Goal: Information Seeking & Learning: Learn about a topic

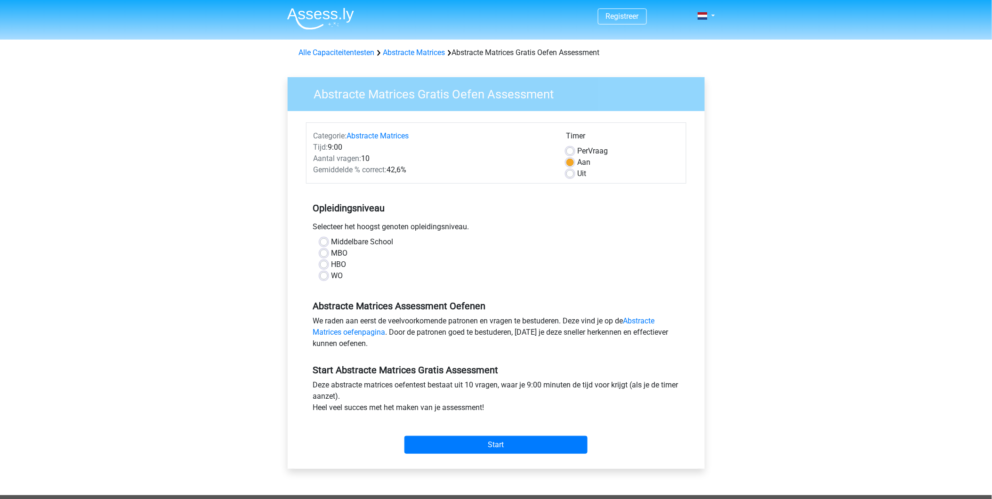
click at [313, 21] on img at bounding box center [320, 19] width 67 height 22
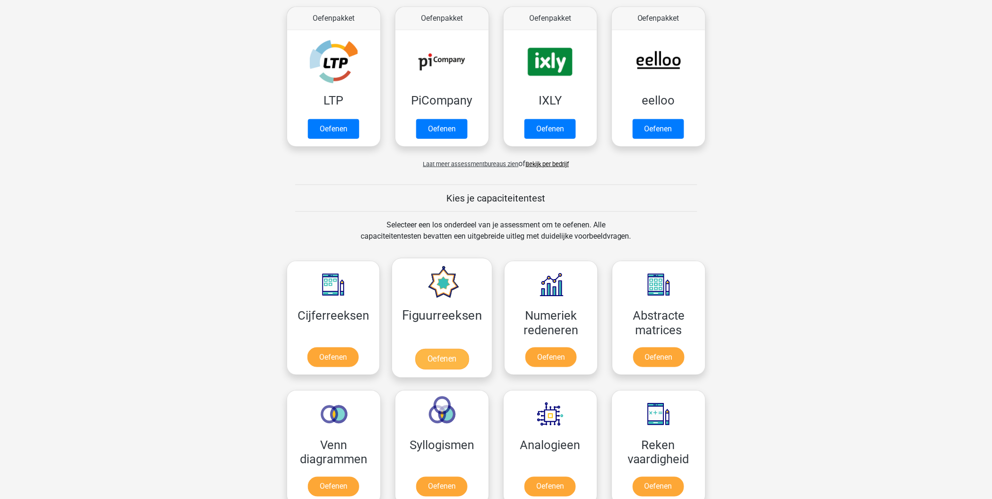
scroll to position [157, 0]
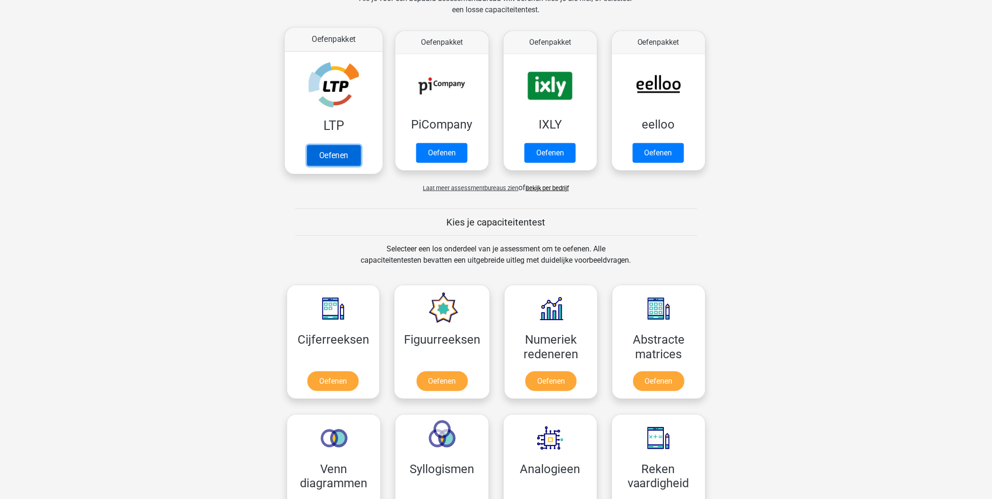
click at [337, 145] on link "Oefenen" at bounding box center [333, 155] width 54 height 21
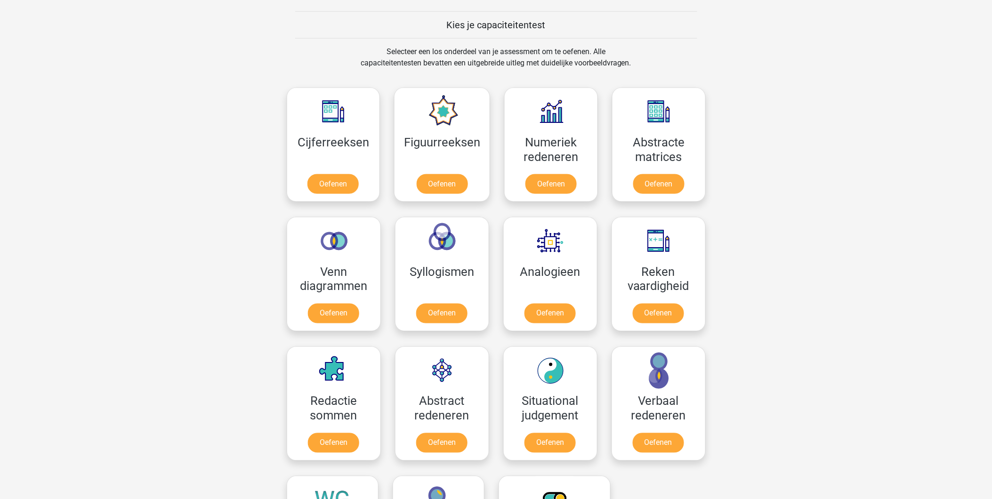
scroll to position [366, 0]
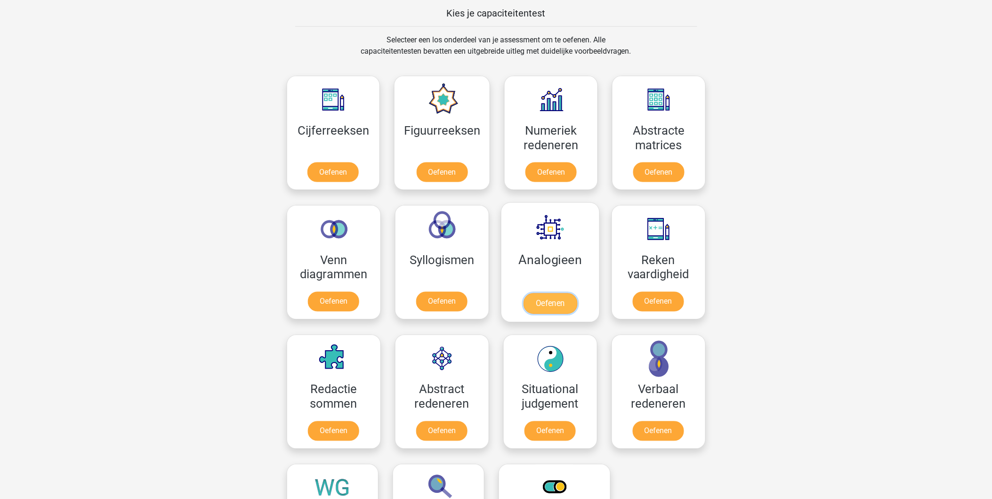
click at [541, 302] on link "Oefenen" at bounding box center [550, 303] width 54 height 21
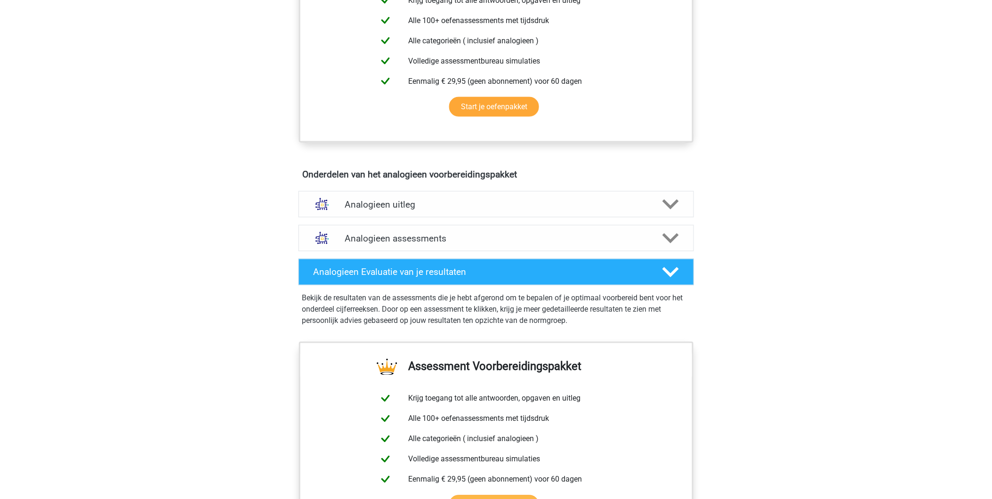
scroll to position [366, 0]
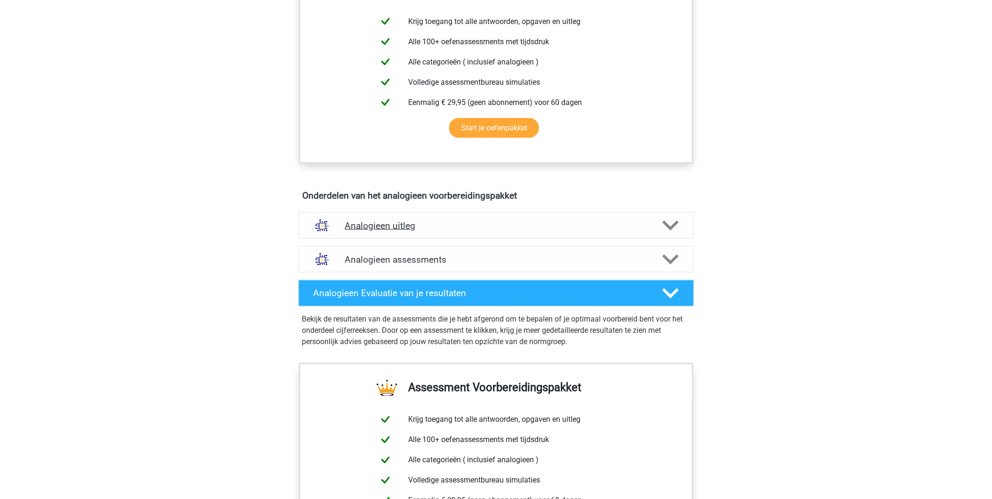
click at [398, 224] on h4 "Analogieen uitleg" at bounding box center [496, 225] width 302 height 11
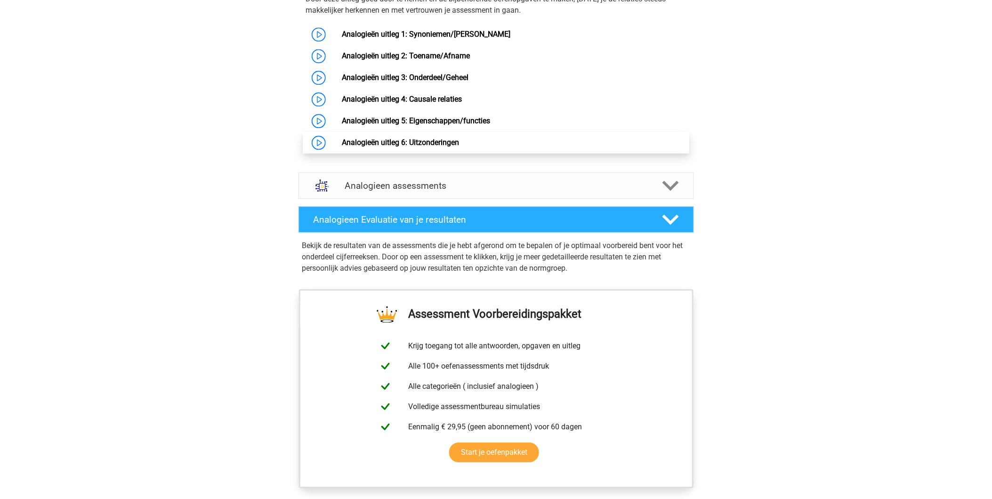
scroll to position [732, 0]
click at [410, 191] on h4 "Analogieen assessments" at bounding box center [496, 185] width 302 height 11
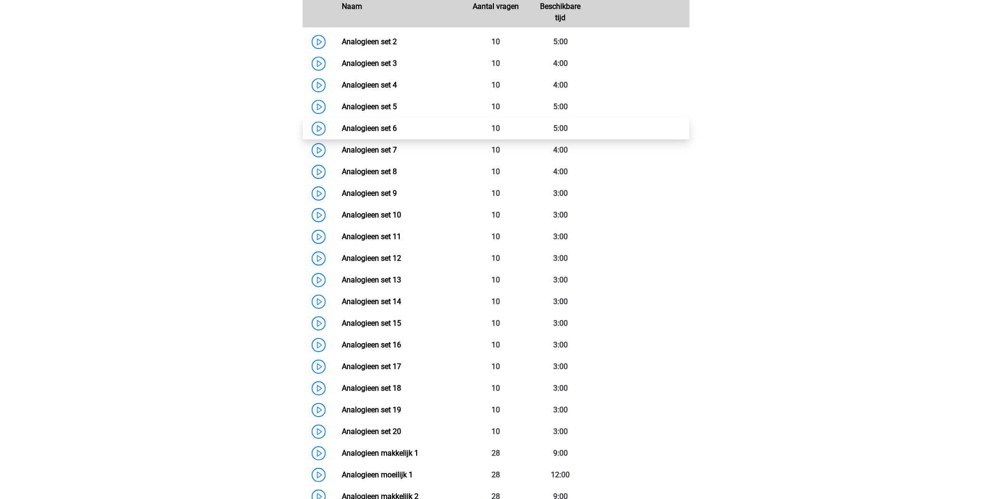
scroll to position [1046, 0]
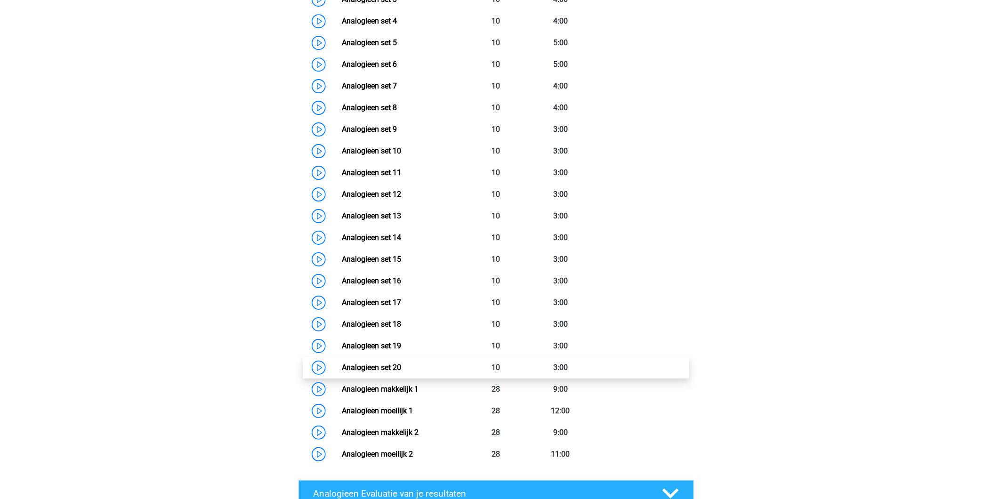
click at [342, 372] on link "Analogieen set 20" at bounding box center [371, 367] width 59 height 9
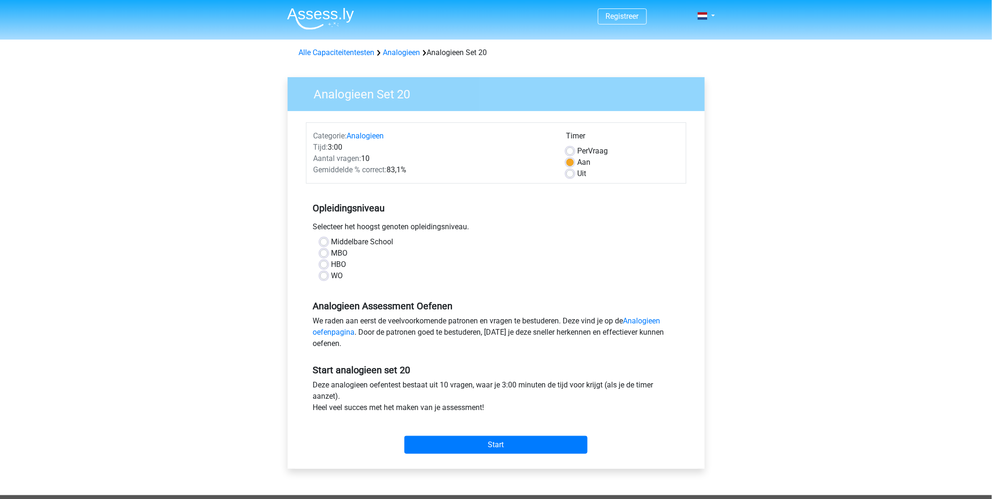
click at [578, 175] on label "Uit" at bounding box center [582, 173] width 9 height 11
click at [570, 175] on input "Uit" at bounding box center [570, 172] width 8 height 9
radio input "true"
click at [331, 265] on label "HBO" at bounding box center [338, 264] width 15 height 11
click at [326, 265] on input "HBO" at bounding box center [324, 263] width 8 height 9
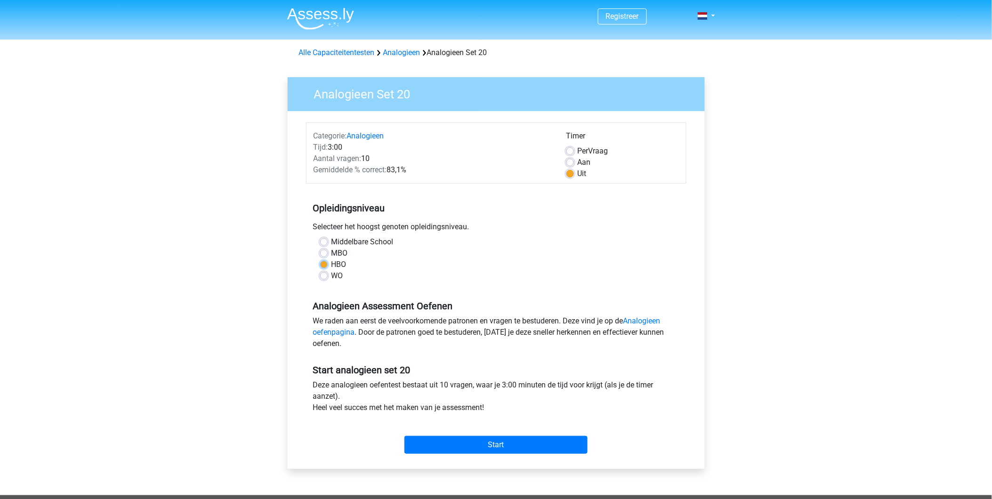
radio input "true"
click at [486, 454] on div "Start" at bounding box center [496, 437] width 380 height 40
click at [480, 441] on input "Start" at bounding box center [495, 445] width 183 height 18
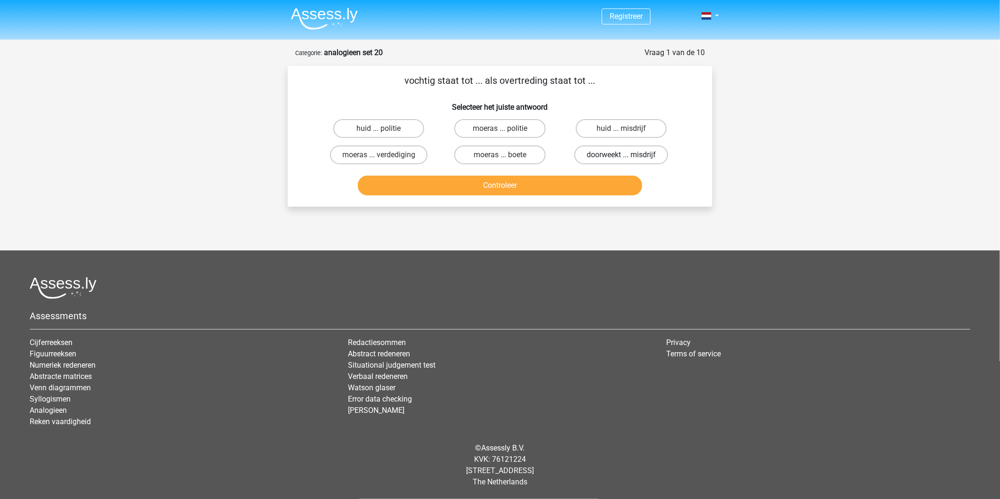
click at [619, 156] on label "doorweekt ... misdrijf" at bounding box center [621, 154] width 94 height 19
click at [621, 156] on input "doorweekt ... misdrijf" at bounding box center [624, 158] width 6 height 6
radio input "true"
click at [537, 182] on button "Controleer" at bounding box center [500, 186] width 285 height 20
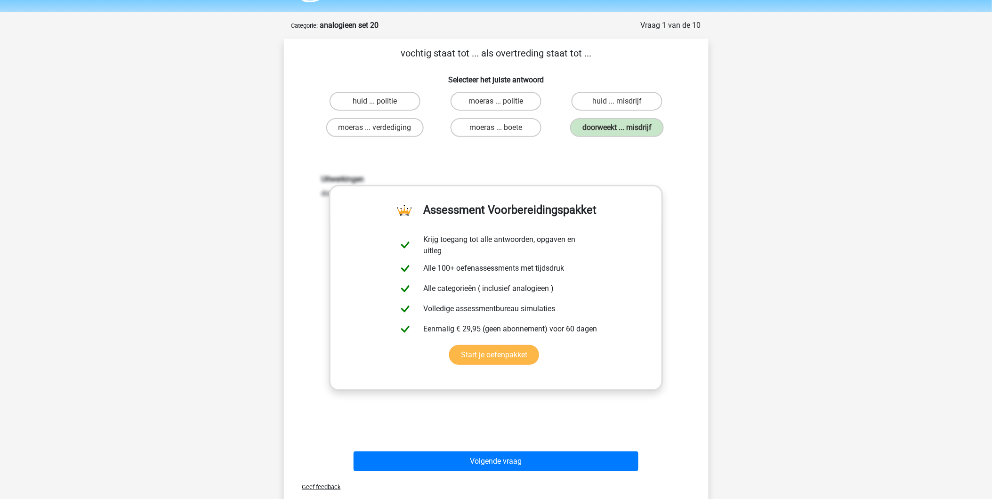
scroll to position [104, 0]
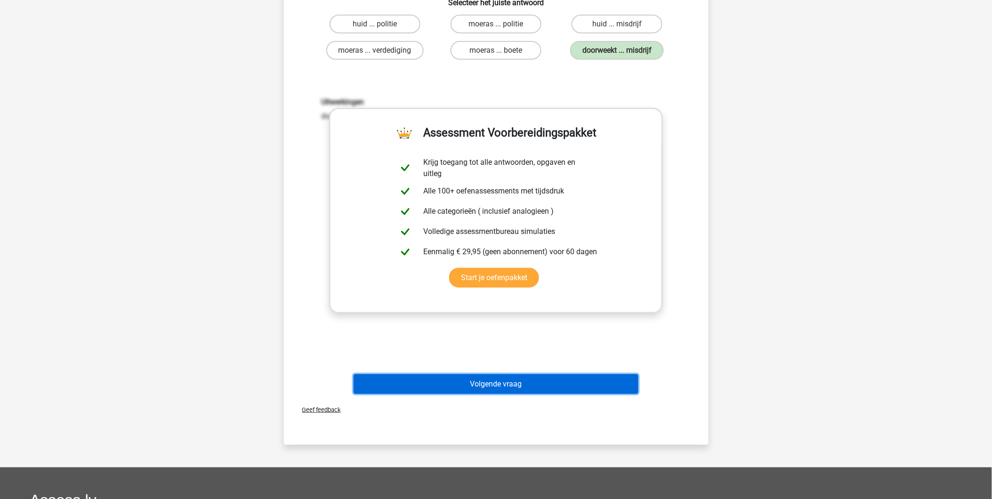
click at [495, 391] on button "Volgende vraag" at bounding box center [495, 384] width 285 height 20
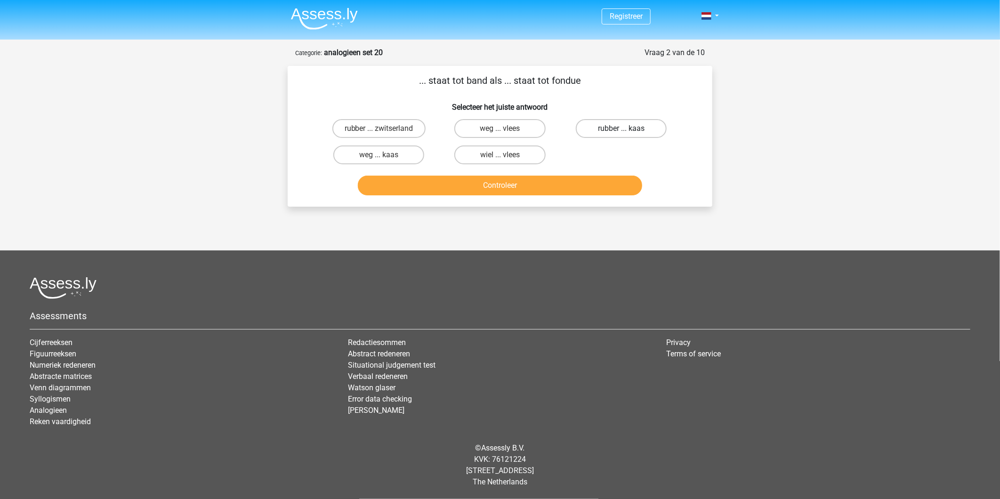
click at [646, 132] on label "rubber ... kaas" at bounding box center [621, 128] width 91 height 19
click at [627, 132] on input "rubber ... kaas" at bounding box center [624, 131] width 6 height 6
radio input "true"
click at [570, 177] on button "Controleer" at bounding box center [500, 186] width 285 height 20
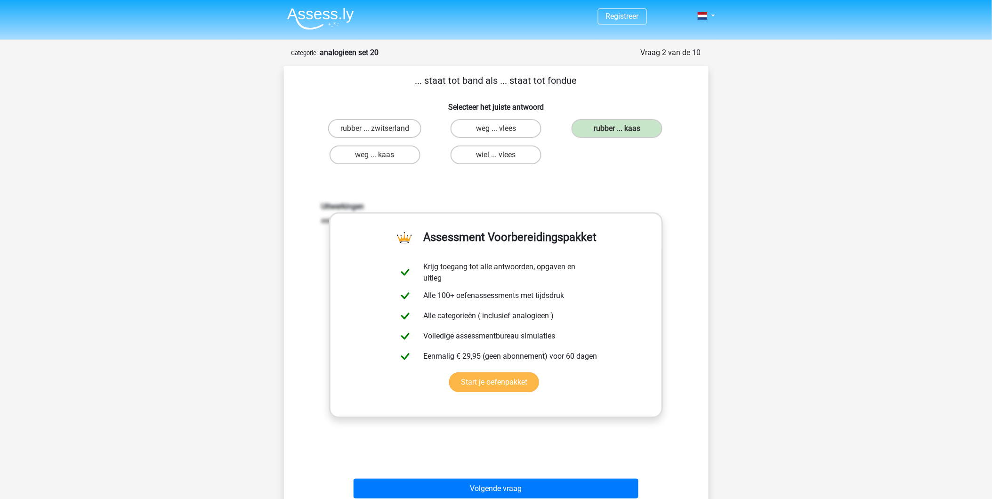
scroll to position [157, 0]
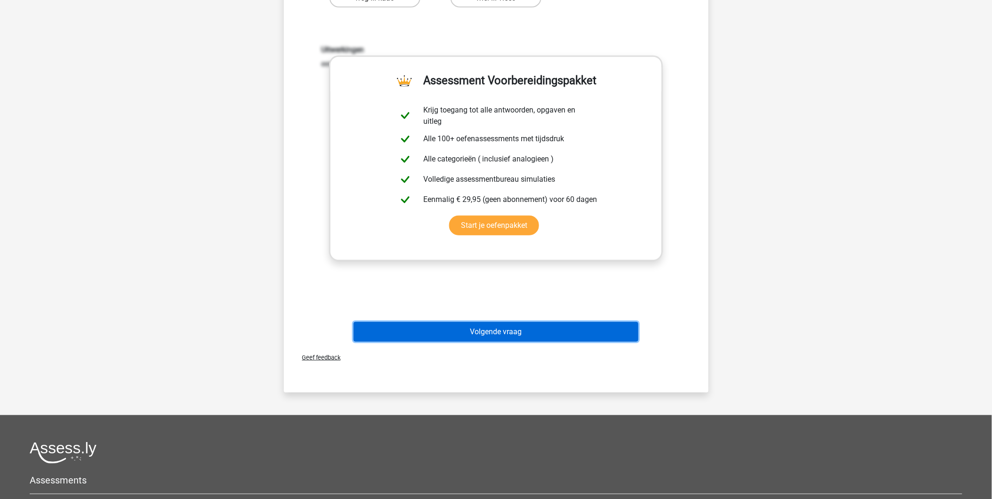
click at [475, 330] on button "Volgende vraag" at bounding box center [495, 332] width 285 height 20
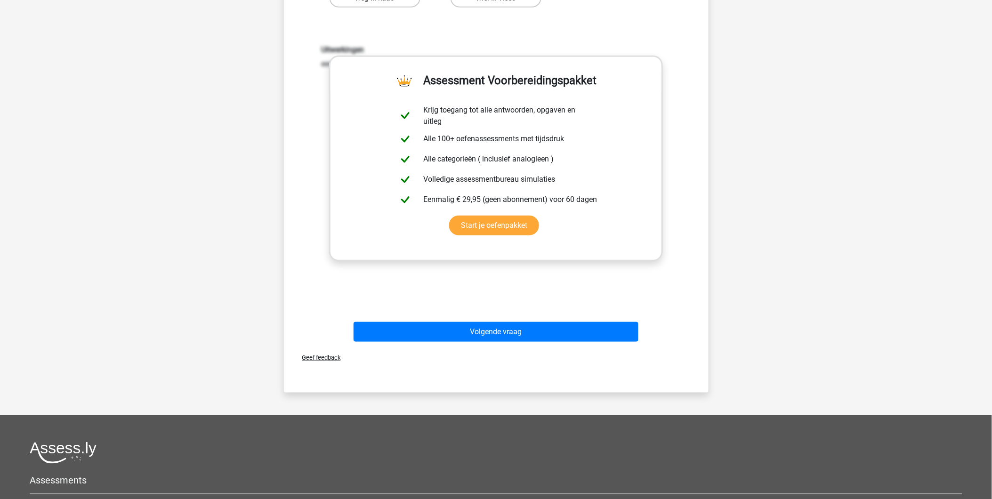
scroll to position [0, 0]
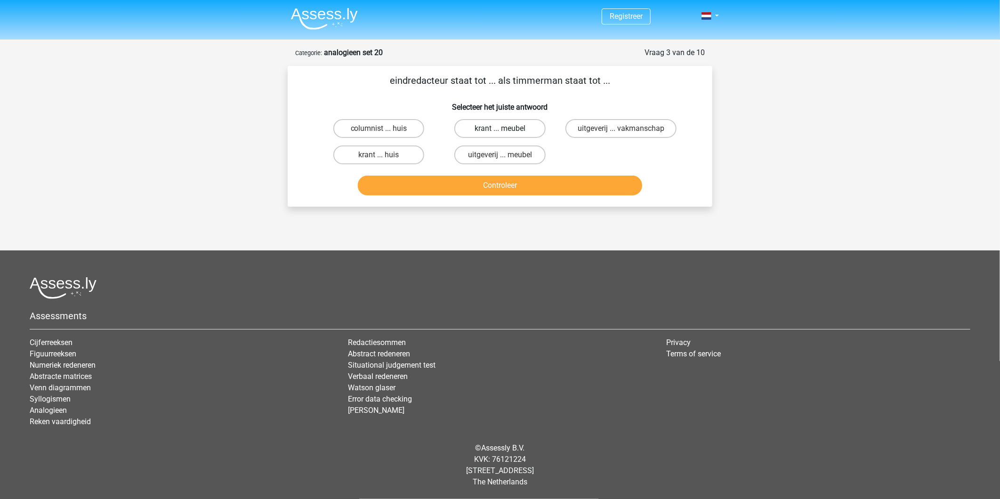
click at [481, 129] on label "krant ... meubel" at bounding box center [499, 128] width 91 height 19
click at [500, 129] on input "krant ... meubel" at bounding box center [503, 131] width 6 height 6
radio input "true"
click at [477, 177] on button "Controleer" at bounding box center [500, 186] width 285 height 20
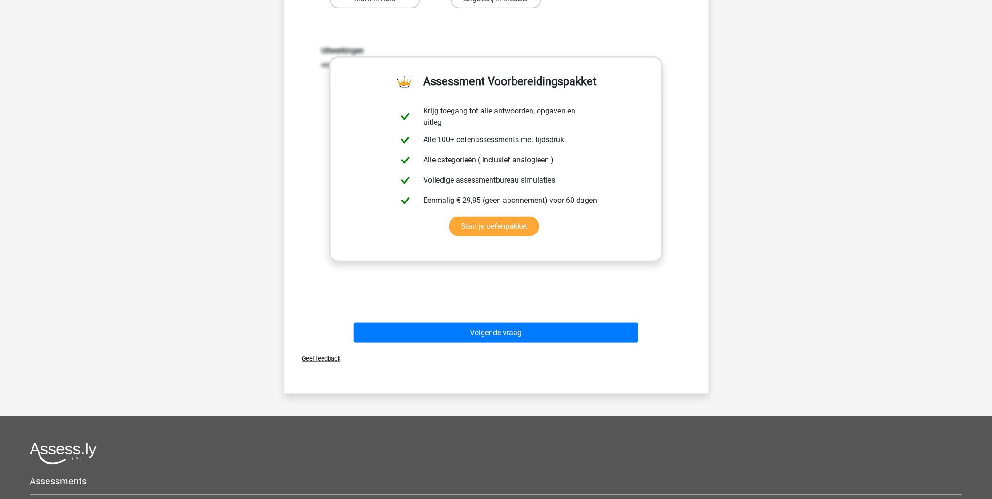
scroll to position [261, 0]
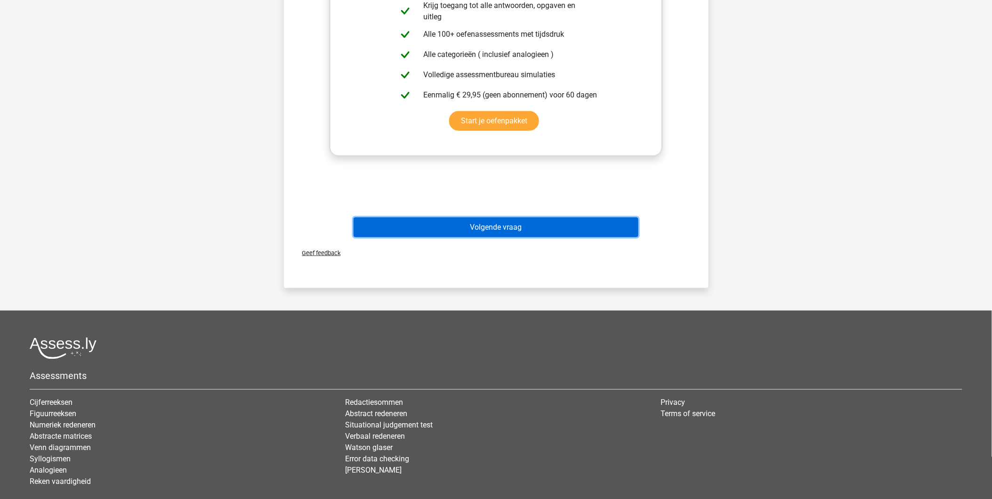
click at [498, 220] on button "Volgende vraag" at bounding box center [495, 227] width 285 height 20
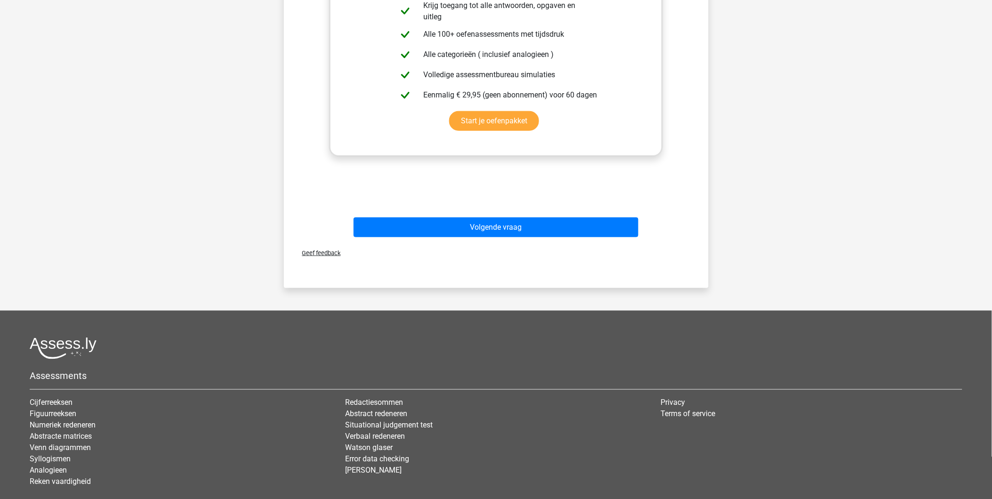
scroll to position [0, 0]
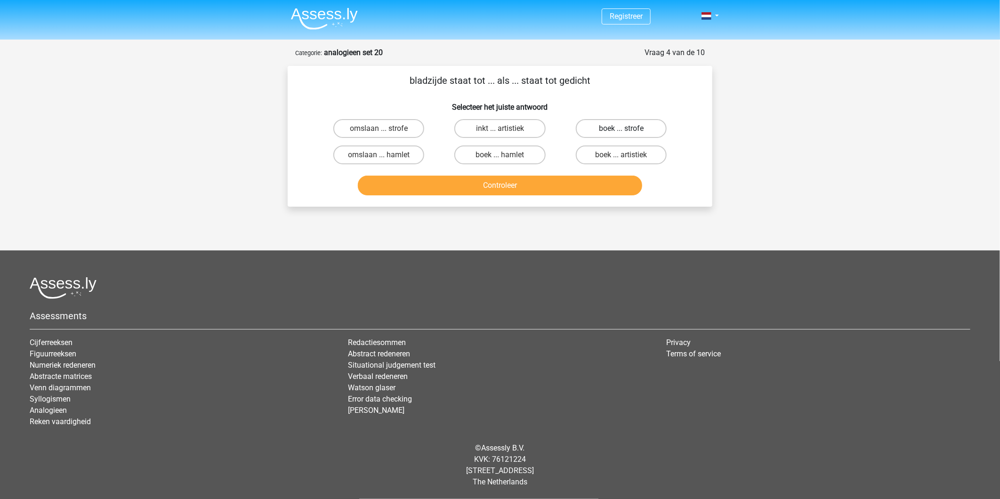
click at [640, 128] on label "boek ... strofe" at bounding box center [621, 128] width 91 height 19
click at [627, 128] on input "boek ... strofe" at bounding box center [624, 131] width 6 height 6
radio input "true"
click at [569, 187] on button "Controleer" at bounding box center [500, 186] width 285 height 20
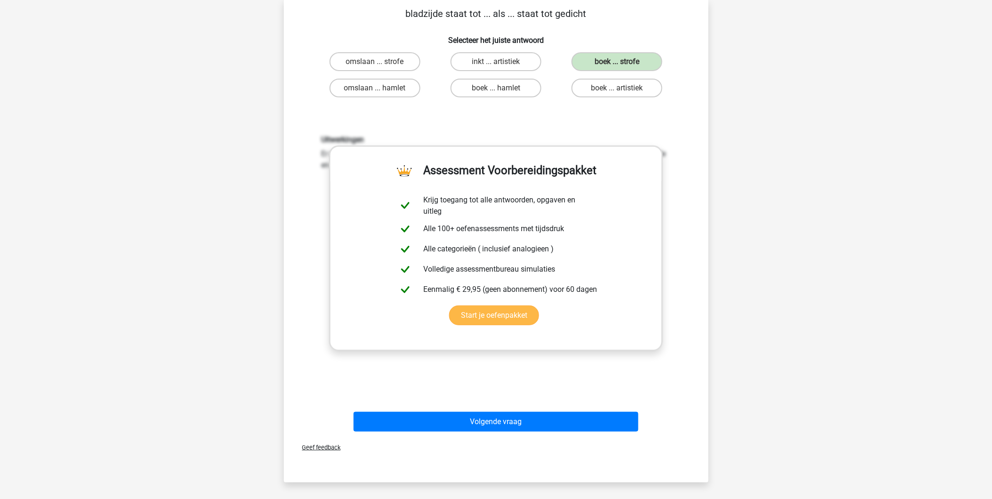
scroll to position [209, 0]
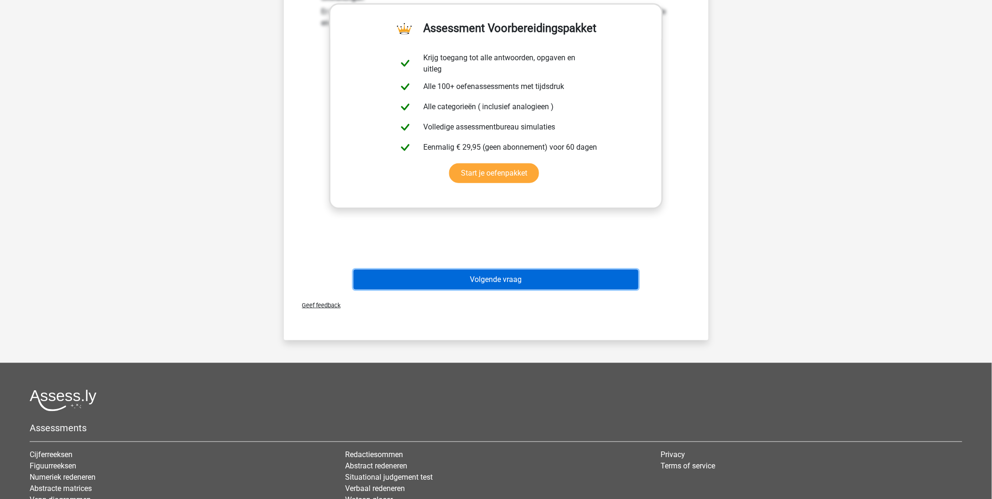
click at [560, 273] on button "Volgende vraag" at bounding box center [495, 280] width 285 height 20
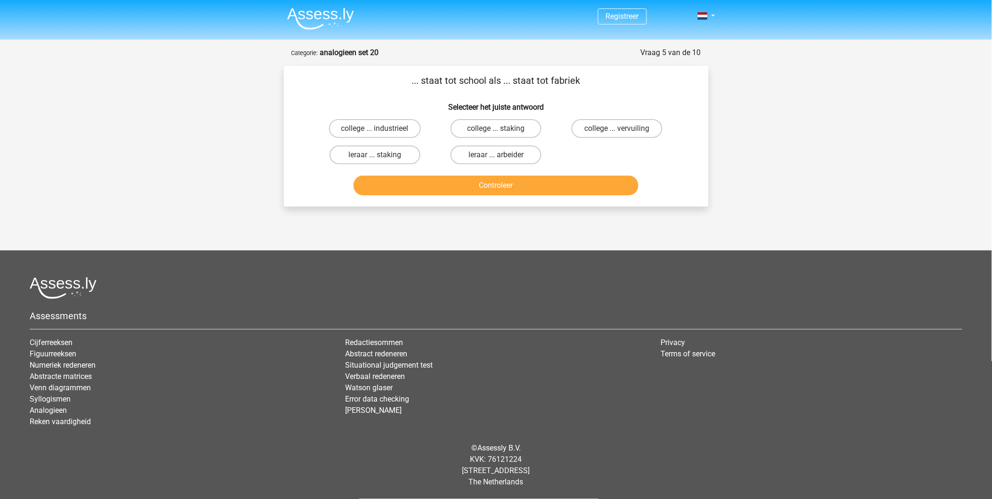
scroll to position [0, 0]
click at [516, 157] on label "leraar ... arbeider" at bounding box center [499, 154] width 91 height 19
click at [506, 157] on input "leraar ... arbeider" at bounding box center [503, 158] width 6 height 6
radio input "true"
click at [513, 191] on button "Controleer" at bounding box center [500, 186] width 285 height 20
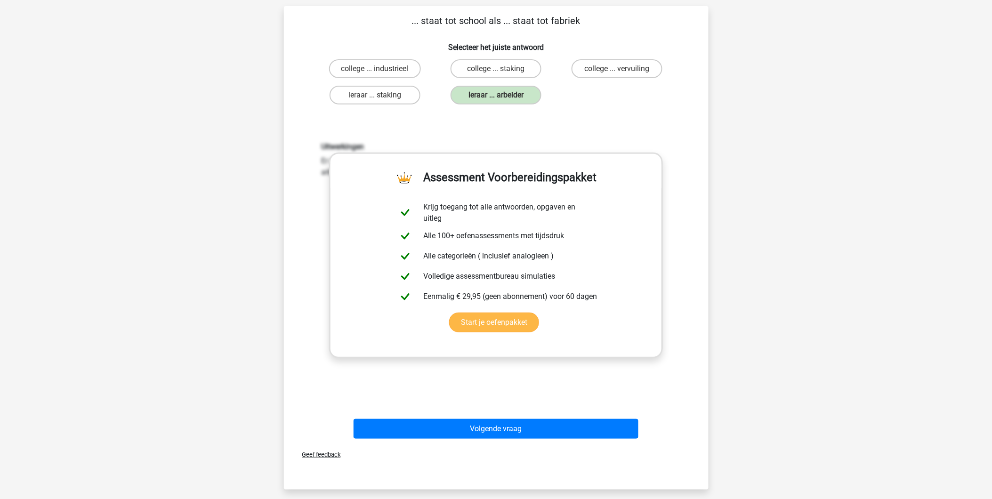
scroll to position [209, 0]
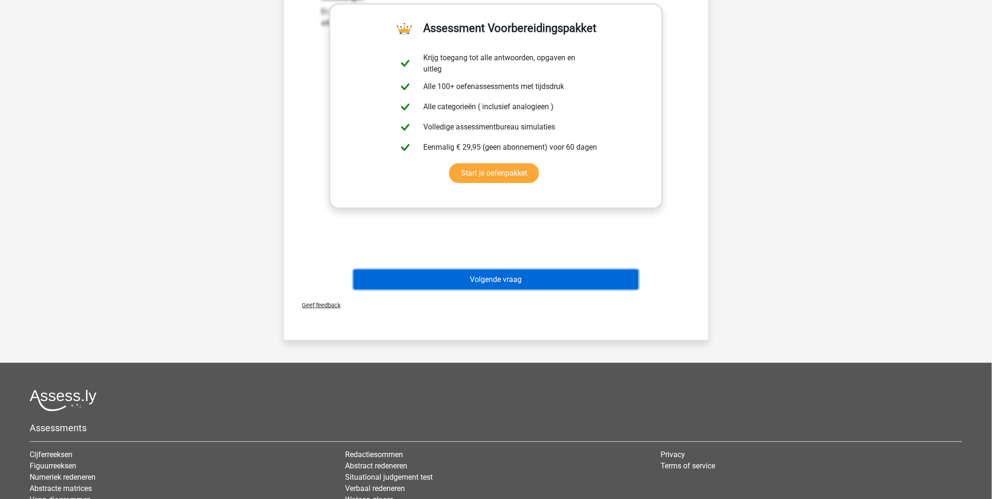
click at [518, 277] on button "Volgende vraag" at bounding box center [495, 280] width 285 height 20
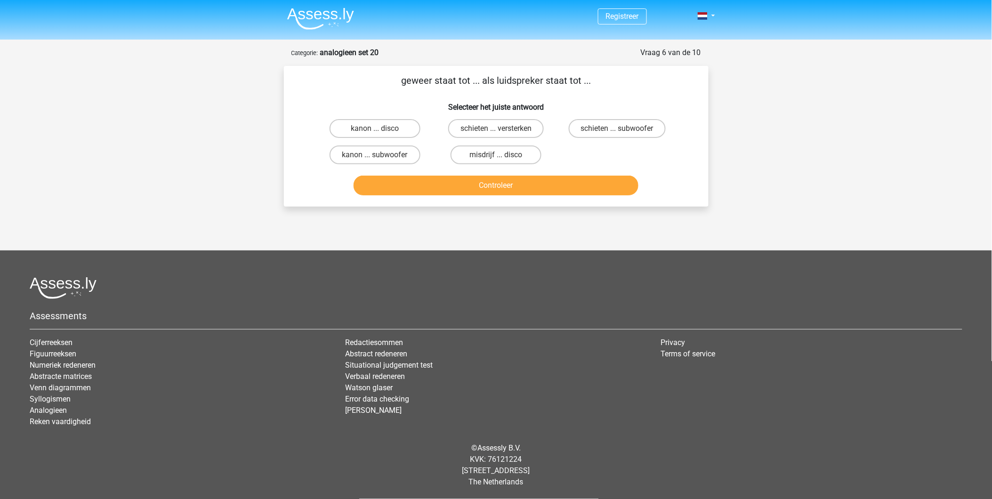
scroll to position [0, 0]
click at [522, 124] on label "schieten ... versterken" at bounding box center [500, 128] width 96 height 19
click at [506, 128] on input "schieten ... versterken" at bounding box center [503, 131] width 6 height 6
radio input "true"
click at [510, 182] on button "Controleer" at bounding box center [500, 186] width 285 height 20
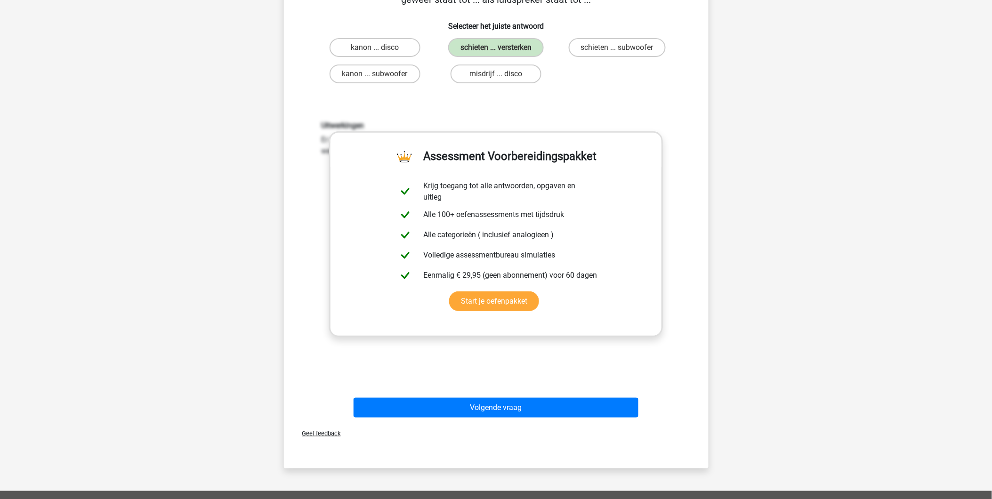
scroll to position [209, 0]
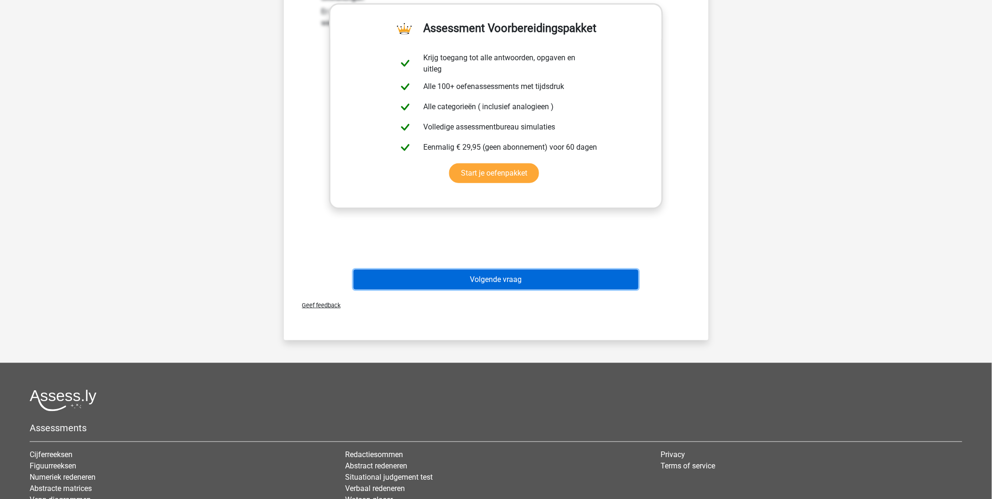
click at [485, 281] on button "Volgende vraag" at bounding box center [495, 280] width 285 height 20
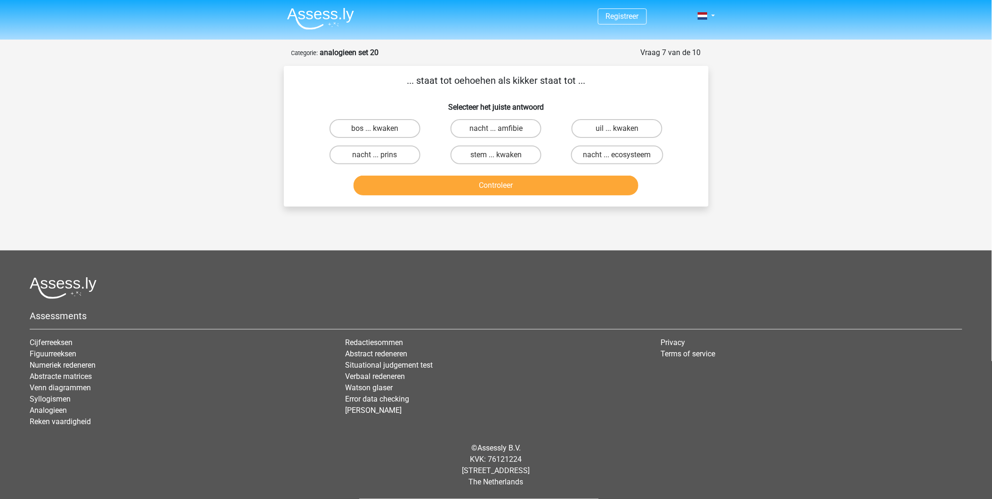
scroll to position [0, 0]
click at [631, 128] on label "uil ... kwaken" at bounding box center [621, 128] width 91 height 19
click at [627, 128] on input "uil ... kwaken" at bounding box center [624, 131] width 6 height 6
radio input "true"
click at [562, 189] on button "Controleer" at bounding box center [500, 186] width 285 height 20
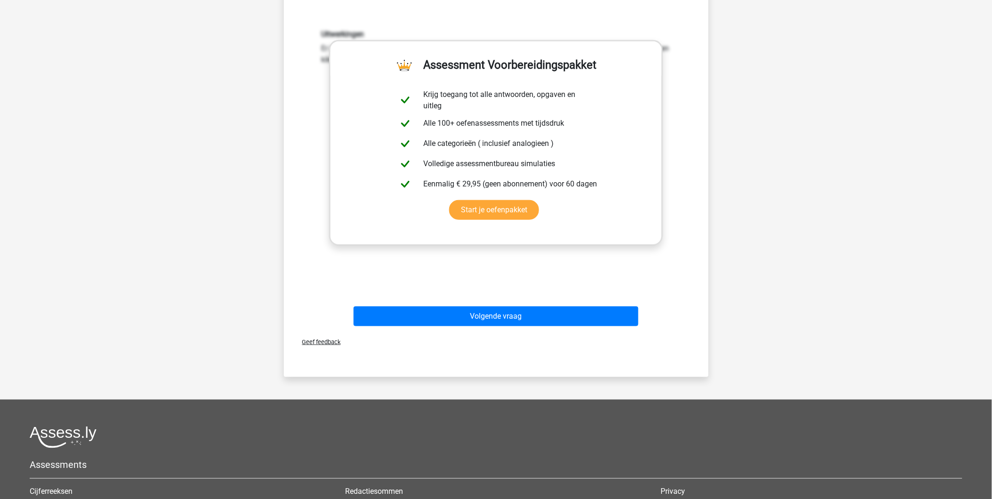
scroll to position [209, 0]
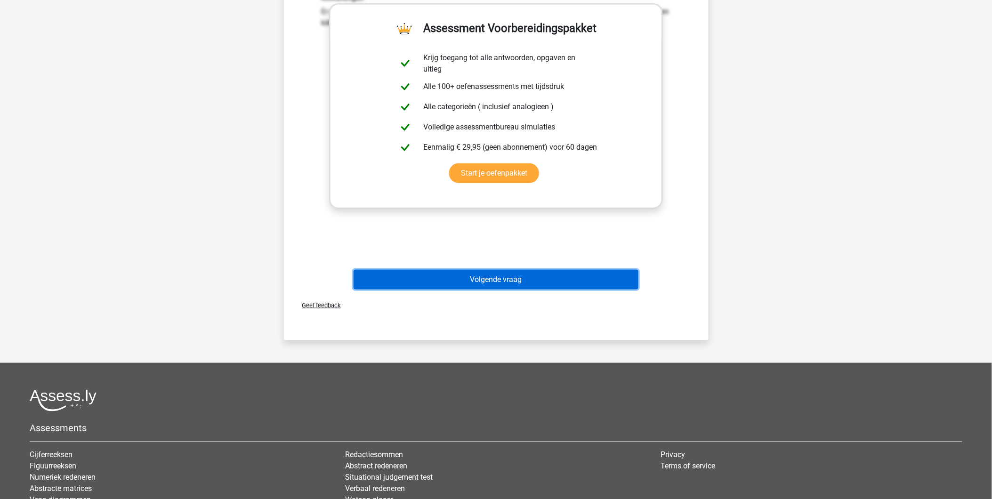
click at [487, 281] on button "Volgende vraag" at bounding box center [495, 280] width 285 height 20
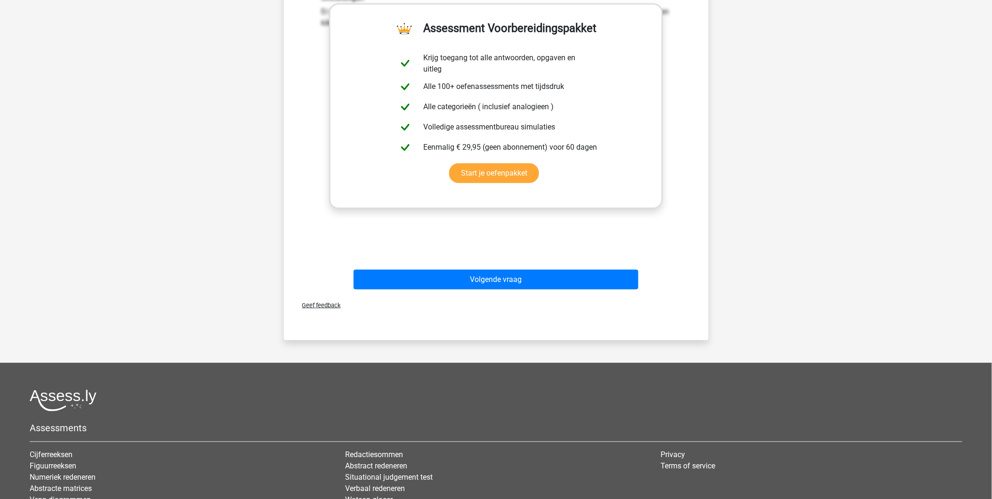
scroll to position [0, 0]
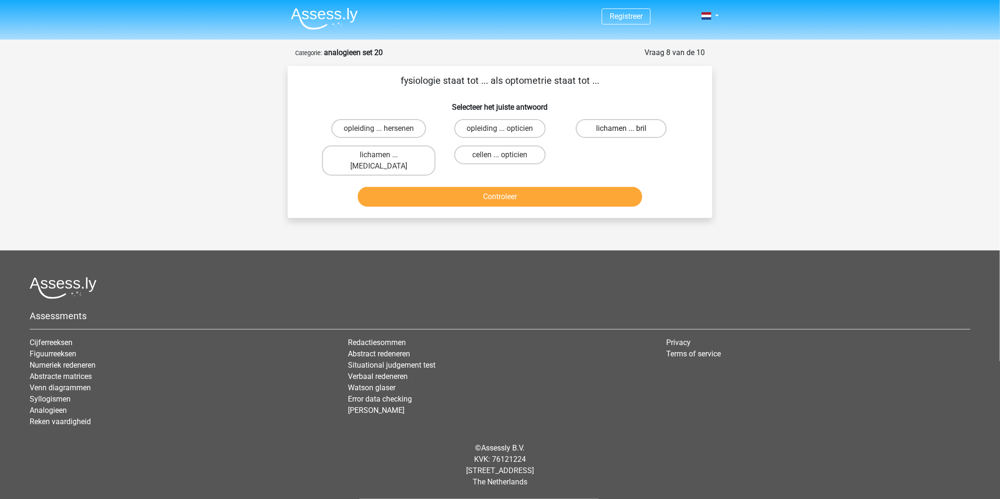
click at [634, 130] on label "lichamen ... bril" at bounding box center [621, 128] width 91 height 19
click at [627, 130] on input "lichamen ... bril" at bounding box center [624, 131] width 6 height 6
radio input "true"
click at [563, 191] on button "Controleer" at bounding box center [500, 197] width 285 height 20
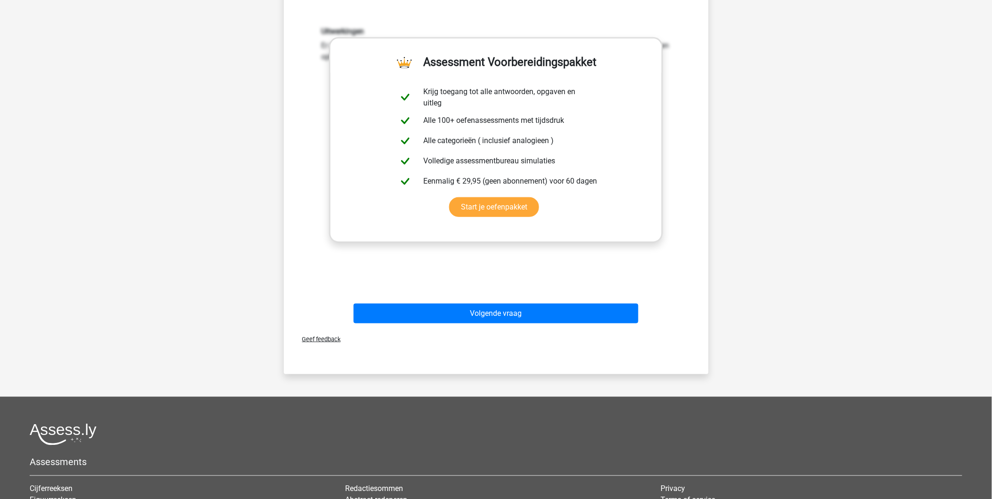
scroll to position [209, 0]
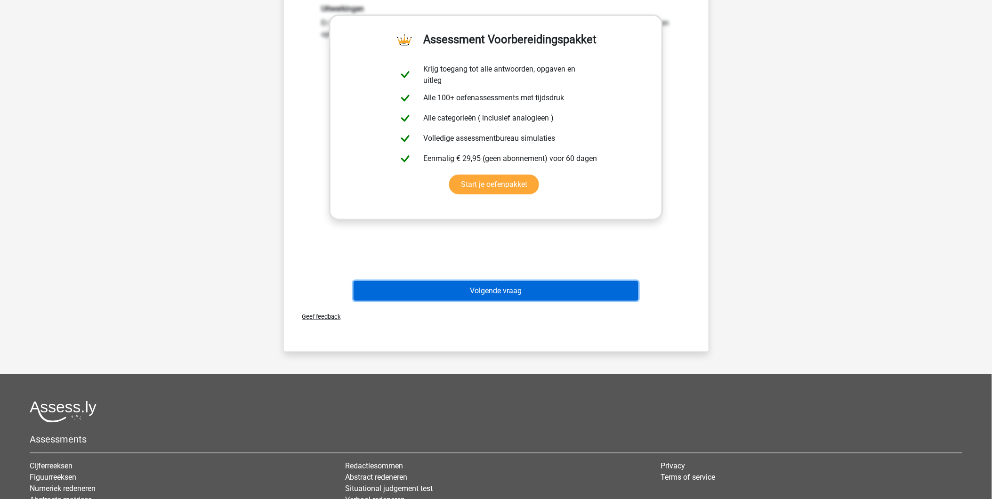
click at [521, 281] on button "Volgende vraag" at bounding box center [495, 291] width 285 height 20
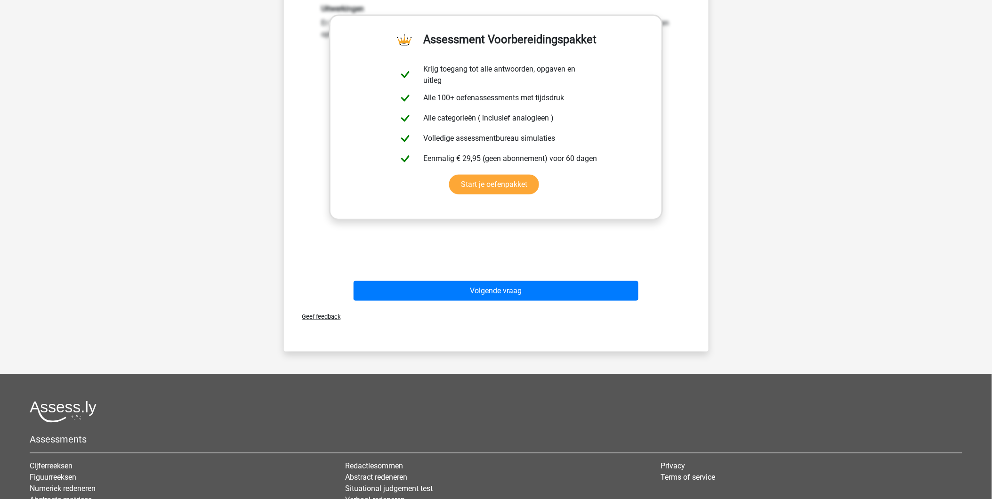
scroll to position [0, 0]
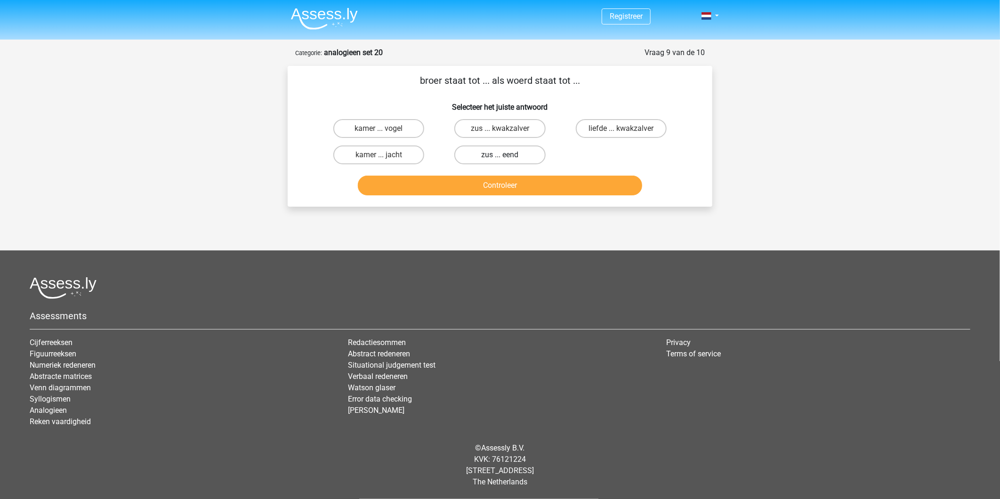
click at [501, 150] on label "zus ... eend" at bounding box center [499, 154] width 91 height 19
click at [501, 155] on input "zus ... eend" at bounding box center [503, 158] width 6 height 6
radio input "true"
click at [485, 186] on button "Controleer" at bounding box center [500, 186] width 285 height 20
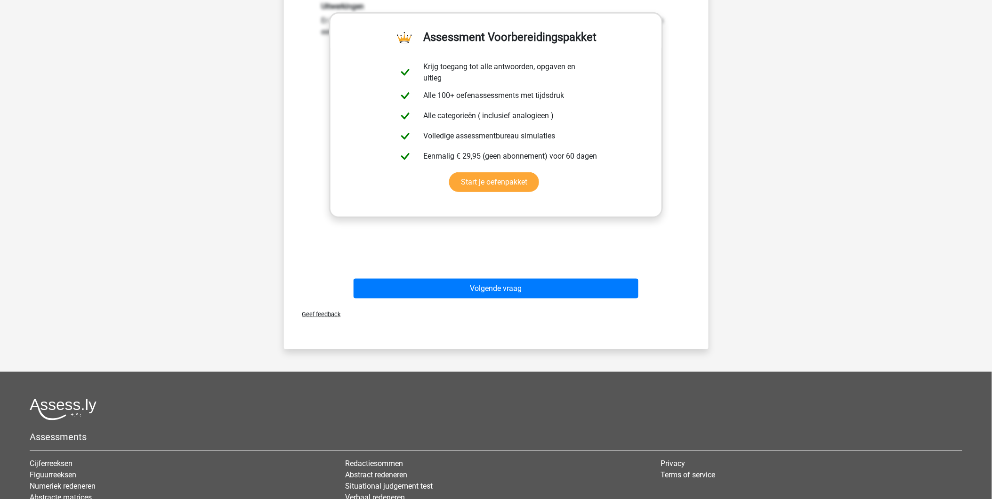
scroll to position [209, 0]
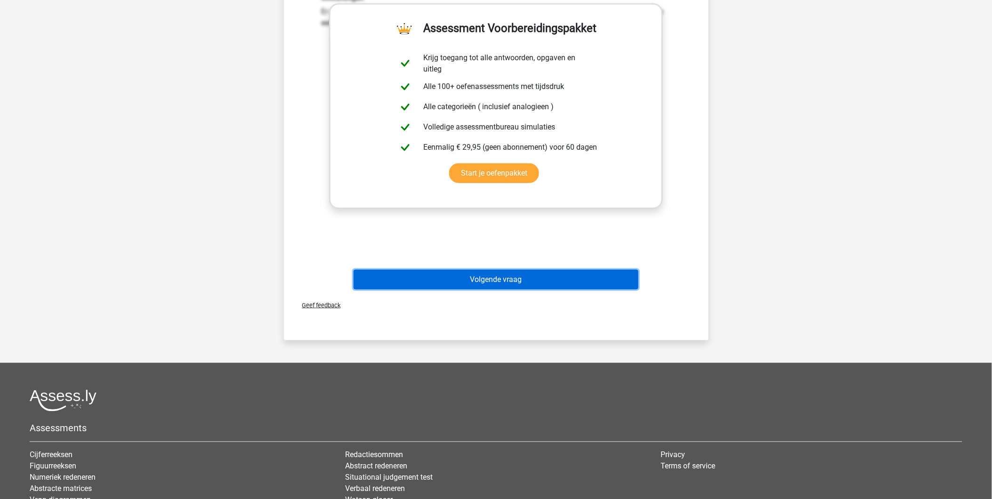
click at [510, 280] on button "Volgende vraag" at bounding box center [495, 280] width 285 height 20
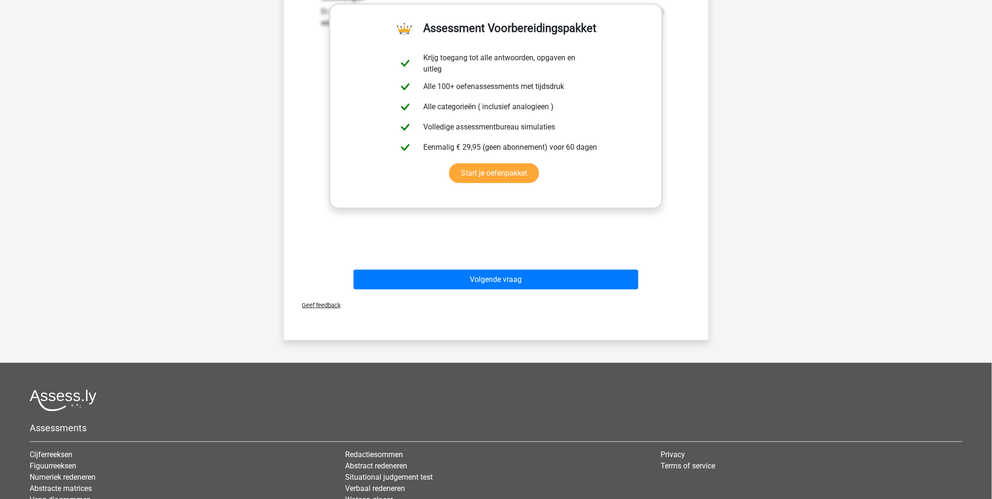
scroll to position [0, 0]
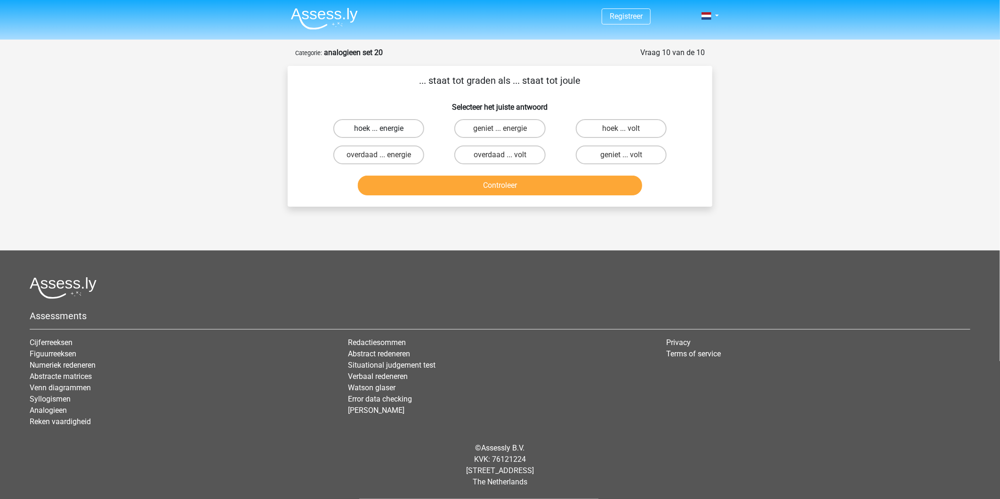
click at [361, 126] on label "hoek ... energie" at bounding box center [378, 128] width 91 height 19
click at [379, 128] on input "hoek ... energie" at bounding box center [382, 131] width 6 height 6
radio input "true"
click at [466, 183] on button "Controleer" at bounding box center [500, 186] width 285 height 20
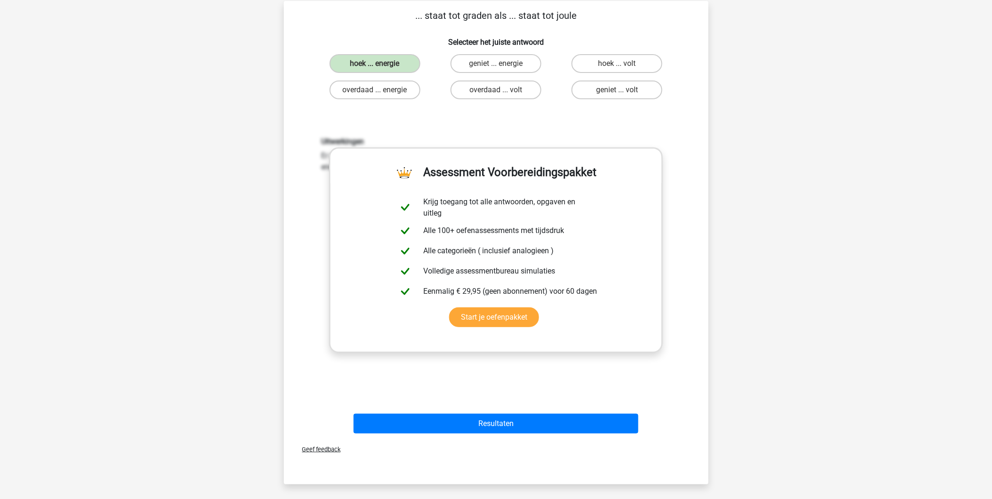
scroll to position [209, 0]
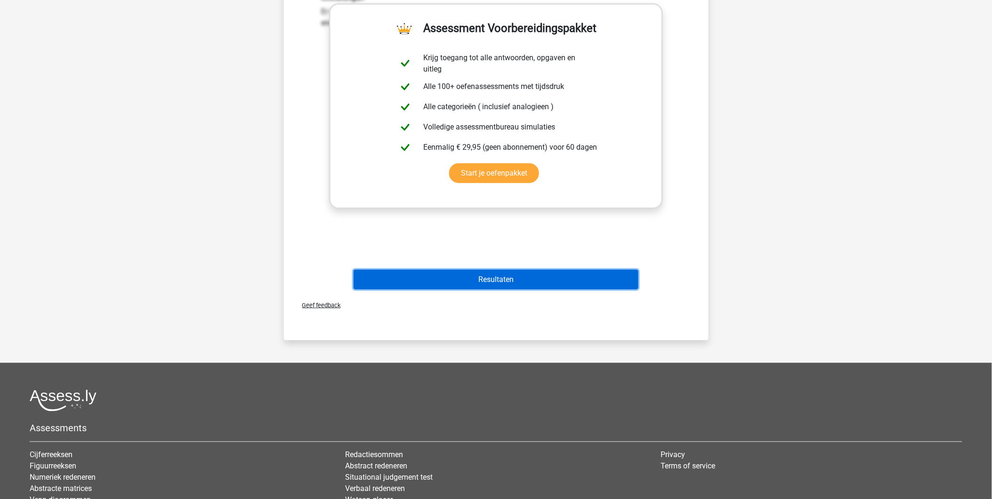
click at [515, 282] on button "Resultaten" at bounding box center [495, 280] width 285 height 20
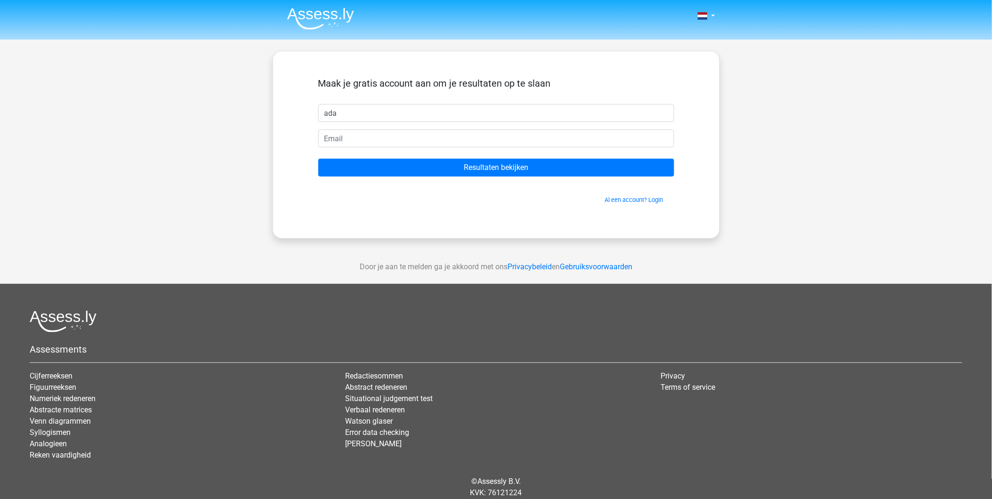
type input "ada"
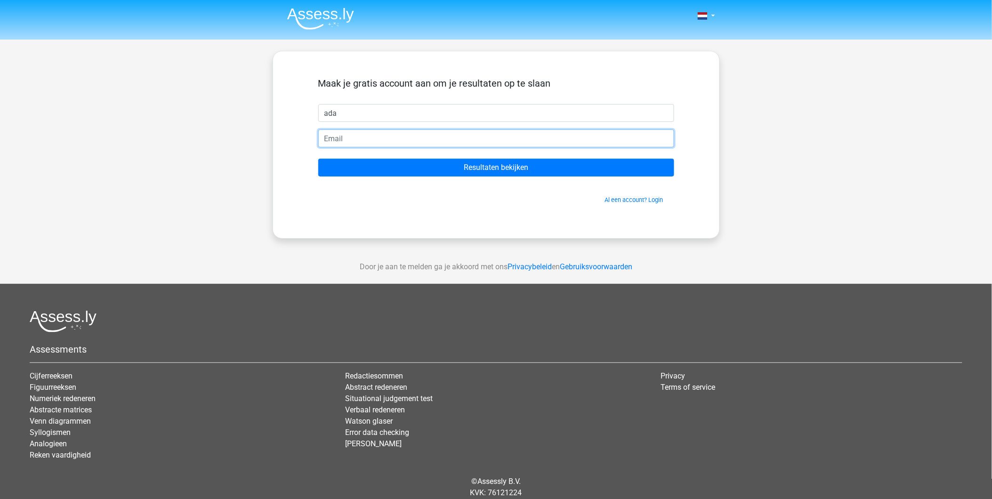
click at [384, 140] on input "email" at bounding box center [496, 138] width 356 height 18
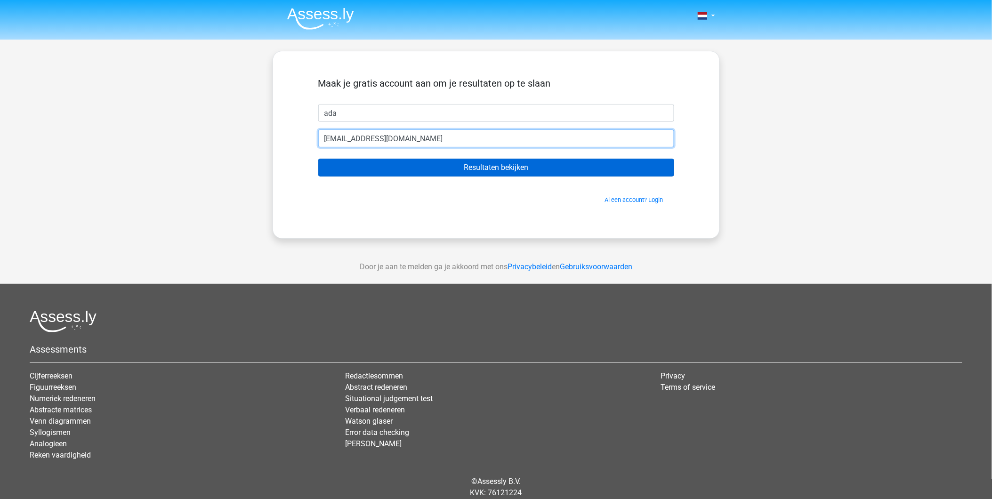
type input "adavalkenburg945@hotmail.com"
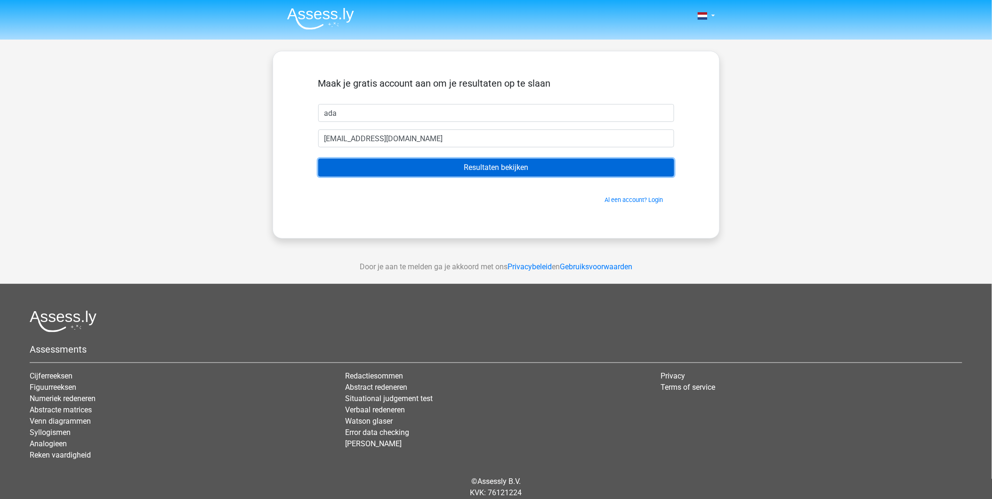
click at [469, 171] on input "Resultaten bekijken" at bounding box center [496, 168] width 356 height 18
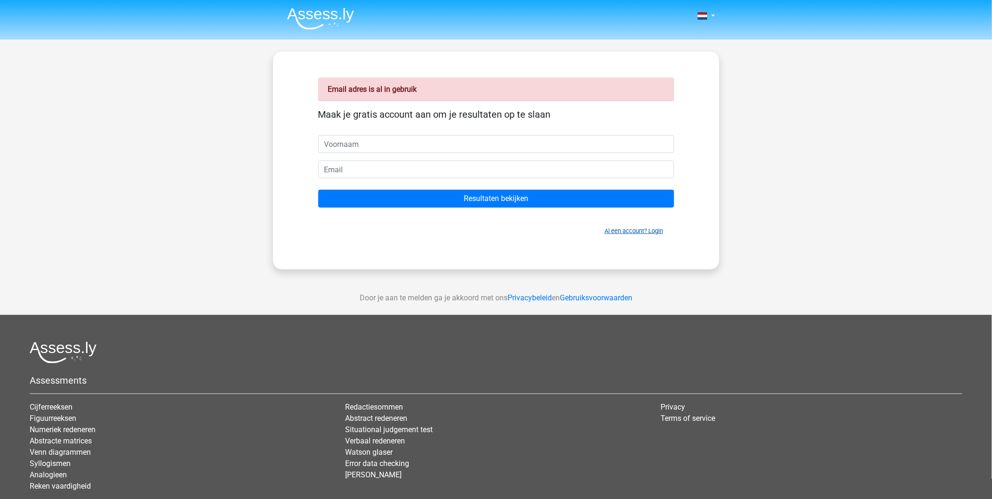
click at [631, 232] on link "Al een account? Login" at bounding box center [634, 230] width 58 height 7
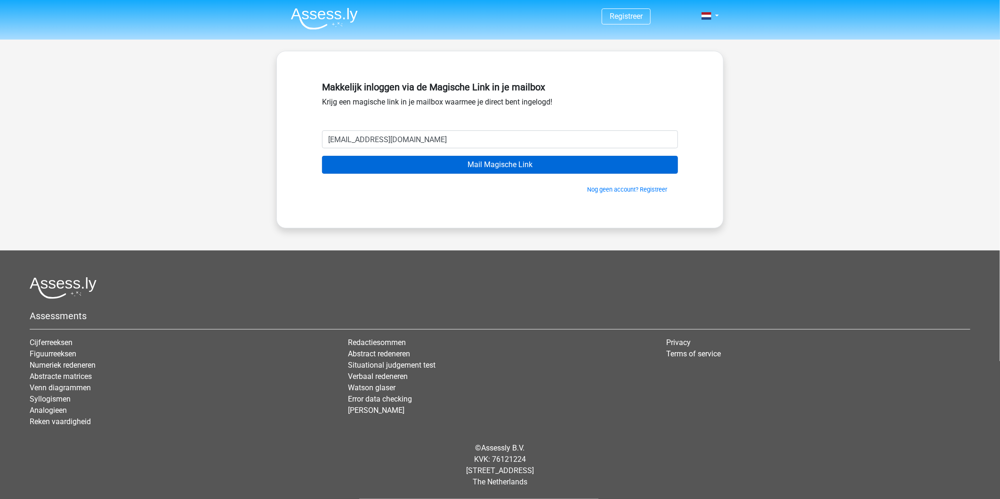
type input "[EMAIL_ADDRESS][DOMAIN_NAME]"
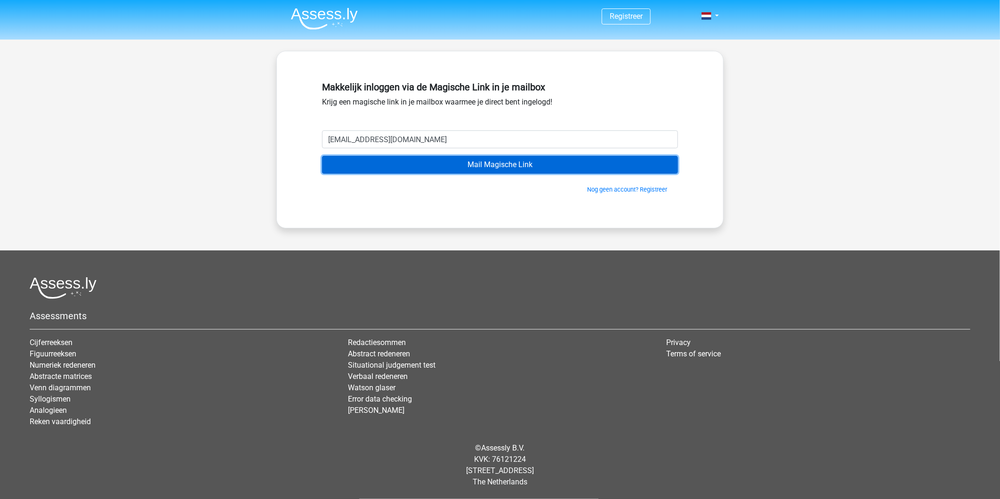
click at [409, 160] on input "Mail Magische Link" at bounding box center [500, 165] width 356 height 18
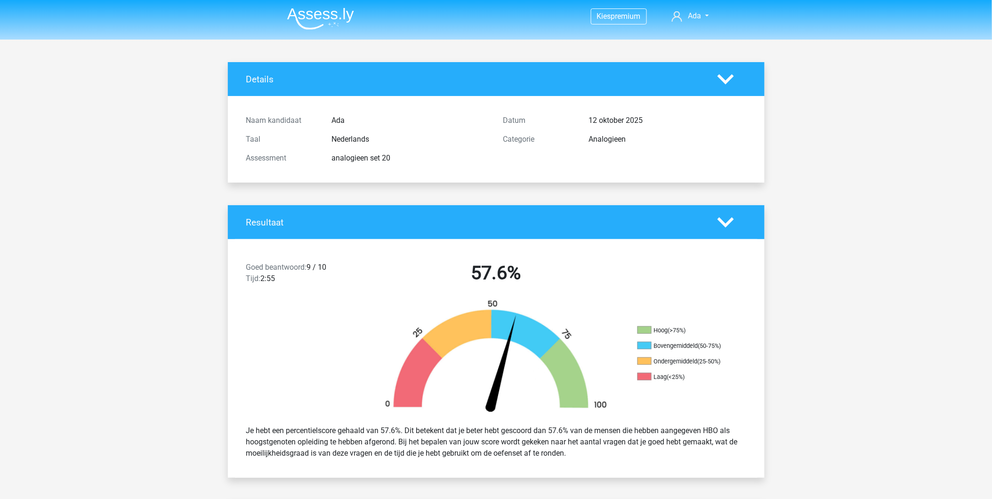
click at [338, 24] on img at bounding box center [320, 19] width 67 height 22
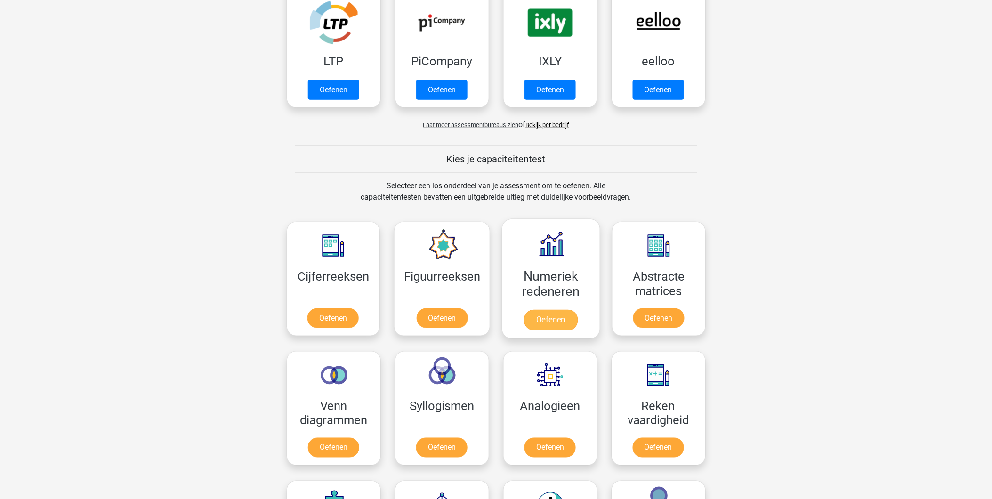
scroll to position [313, 0]
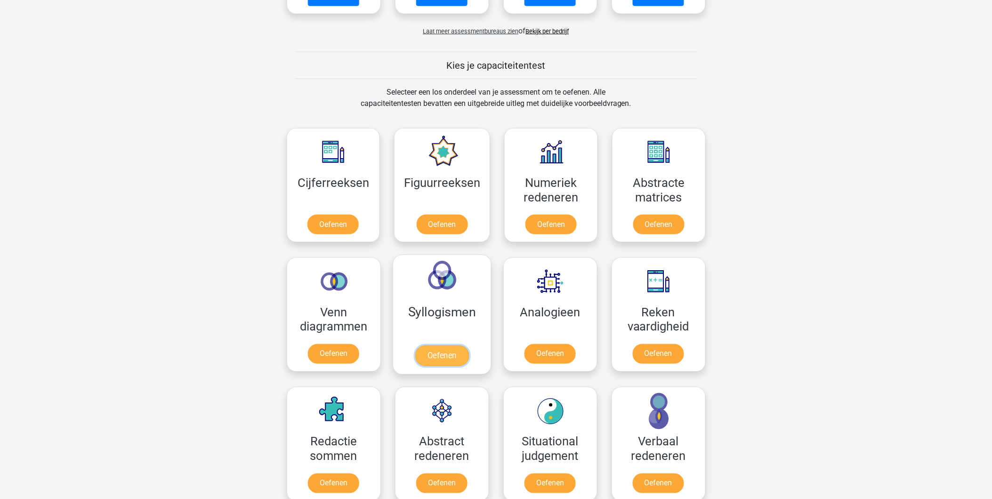
click at [441, 345] on link "Oefenen" at bounding box center [442, 355] width 54 height 21
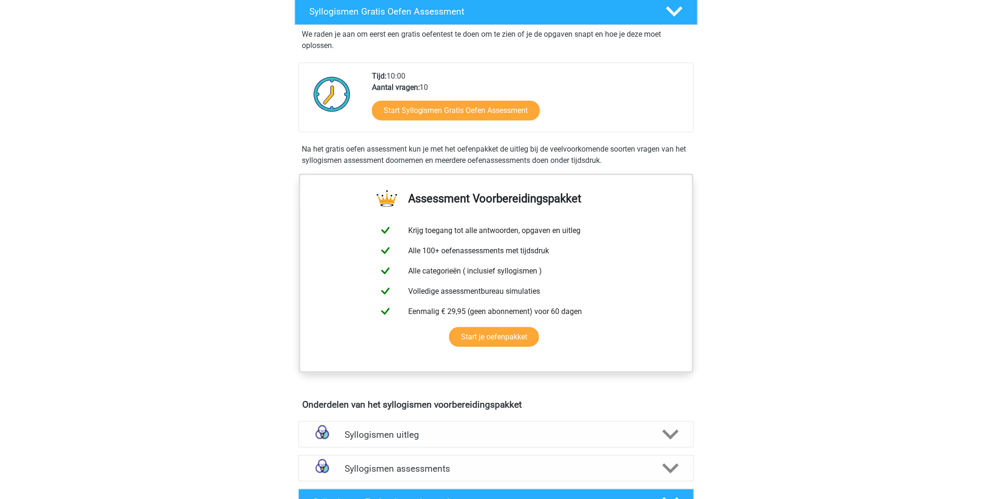
scroll to position [366, 0]
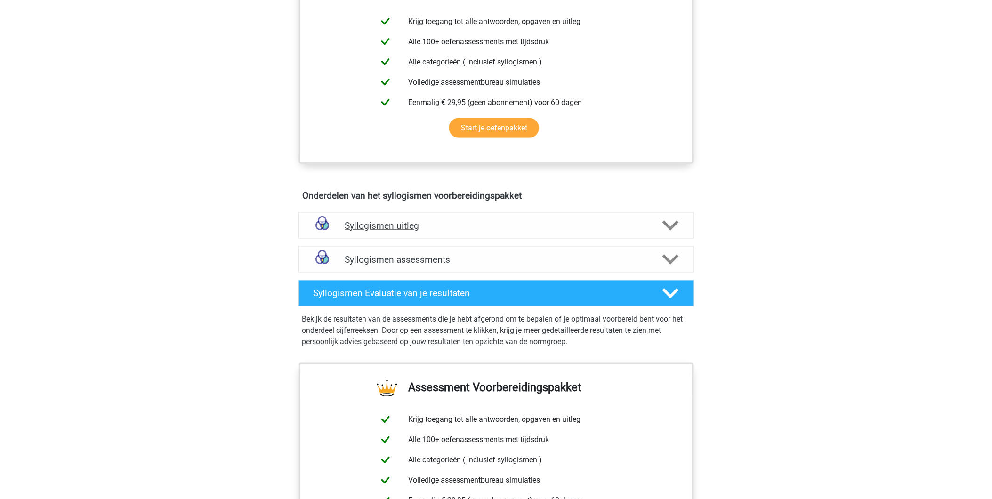
click at [384, 222] on h4 "Syllogismen uitleg" at bounding box center [496, 225] width 302 height 11
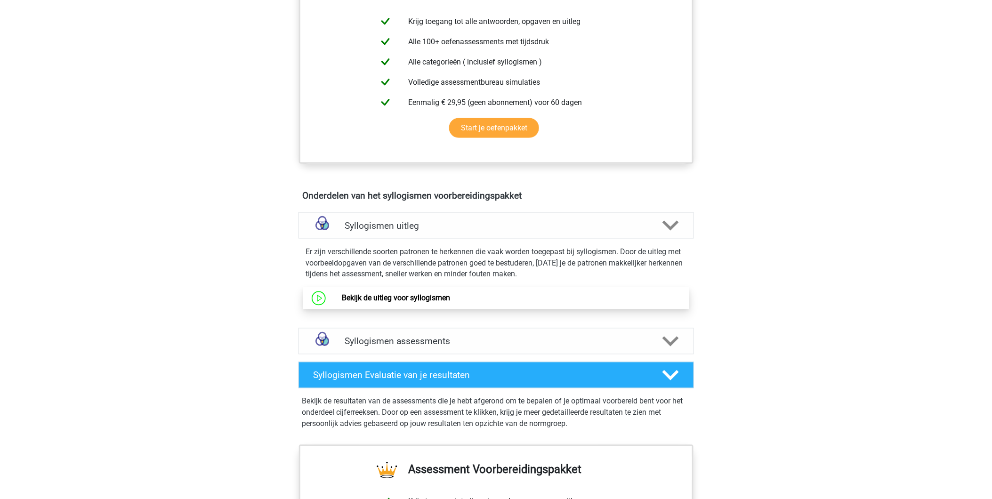
click at [377, 297] on link "Bekijk de uitleg voor syllogismen" at bounding box center [396, 298] width 108 height 9
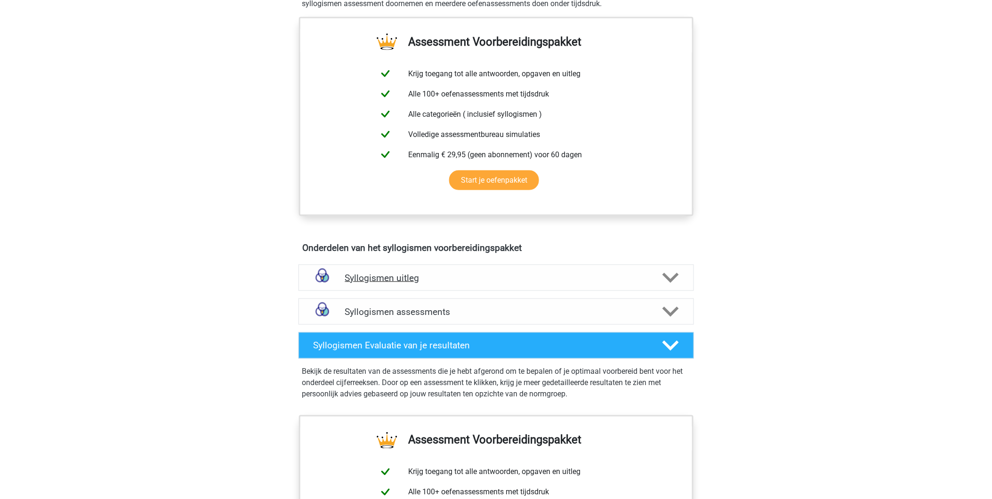
click at [459, 273] on h4 "Syllogismen uitleg" at bounding box center [496, 278] width 302 height 11
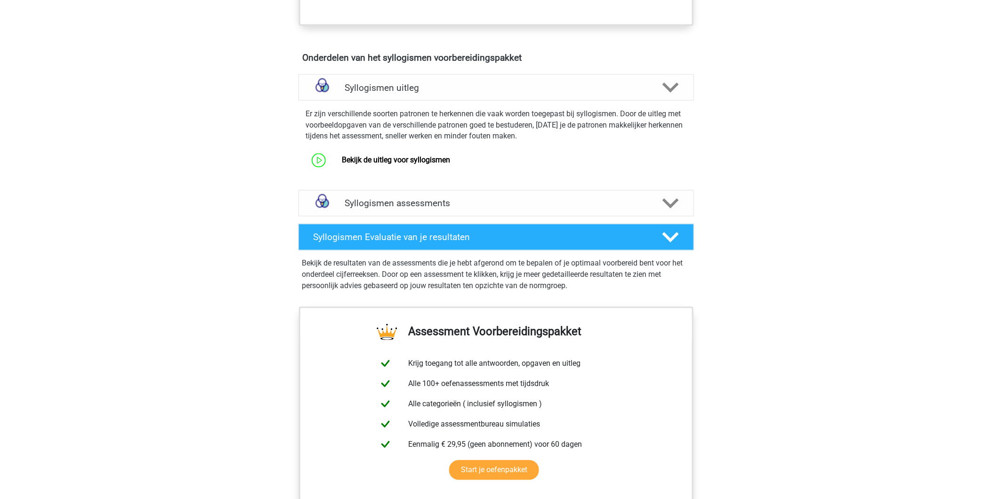
scroll to position [523, 0]
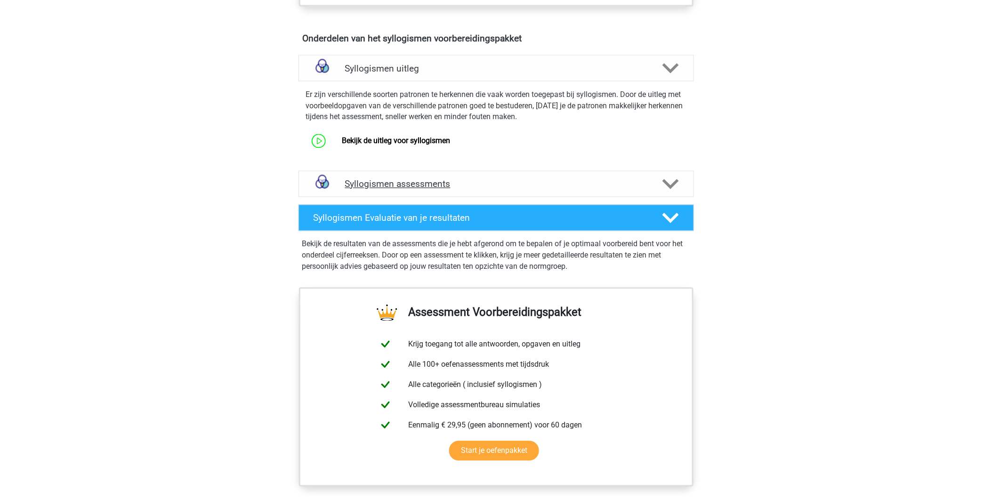
click at [394, 185] on h4 "Syllogismen assessments" at bounding box center [496, 184] width 302 height 11
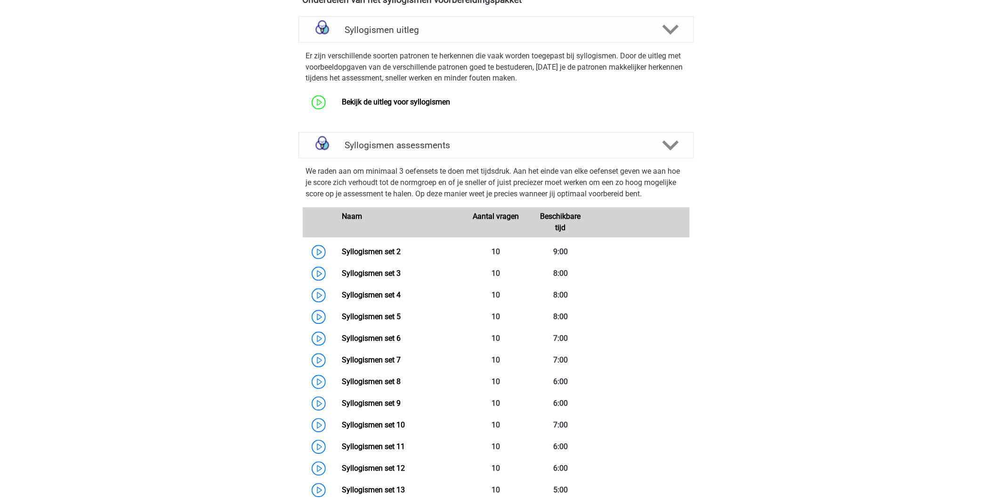
scroll to position [627, 0]
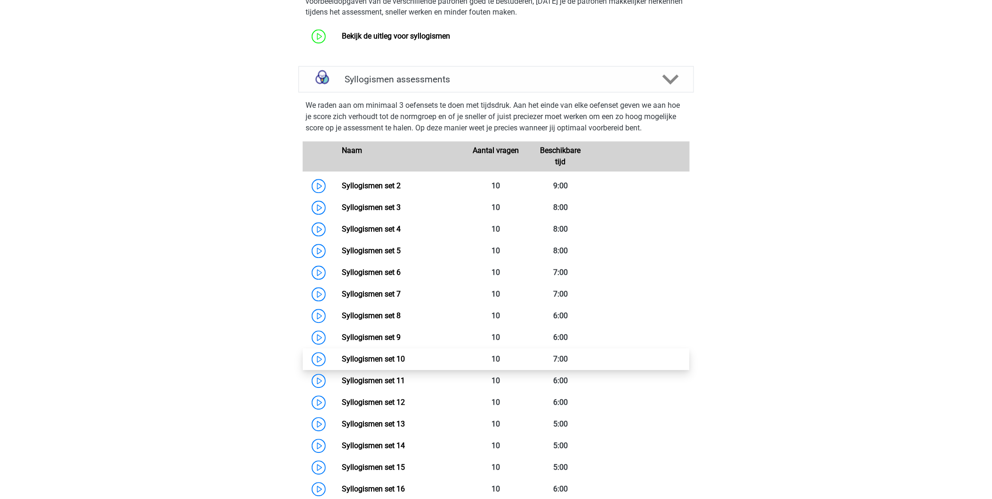
click at [371, 359] on link "Syllogismen set 10" at bounding box center [373, 359] width 63 height 9
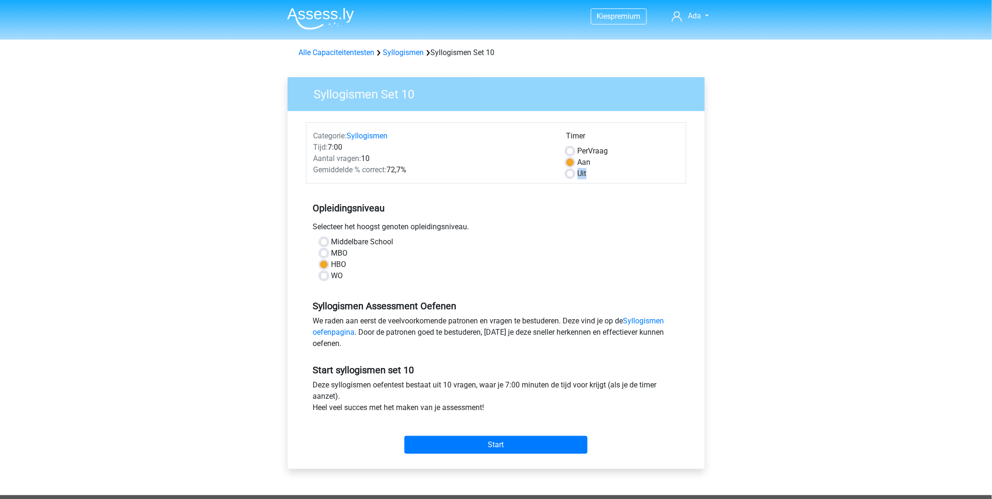
click at [572, 177] on div "Uit" at bounding box center [622, 173] width 112 height 11
click at [578, 173] on label "Uit" at bounding box center [582, 173] width 9 height 11
click at [572, 173] on input "Uit" at bounding box center [570, 172] width 8 height 9
radio input "true"
click at [479, 438] on input "Start" at bounding box center [495, 445] width 183 height 18
